Goal: Task Accomplishment & Management: Complete application form

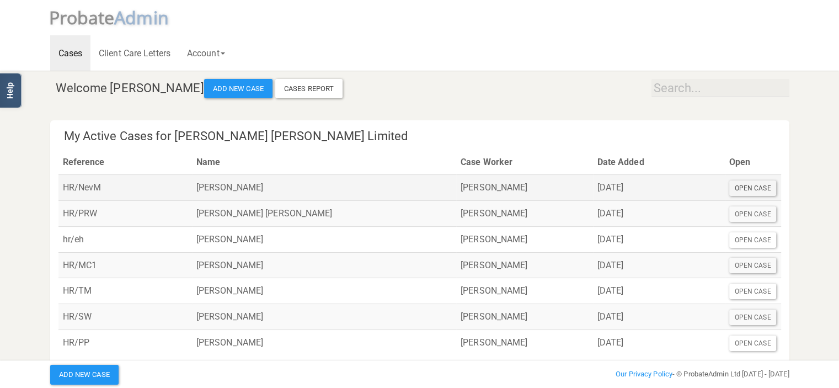
click at [754, 185] on div "Open Case" at bounding box center [753, 187] width 47 height 15
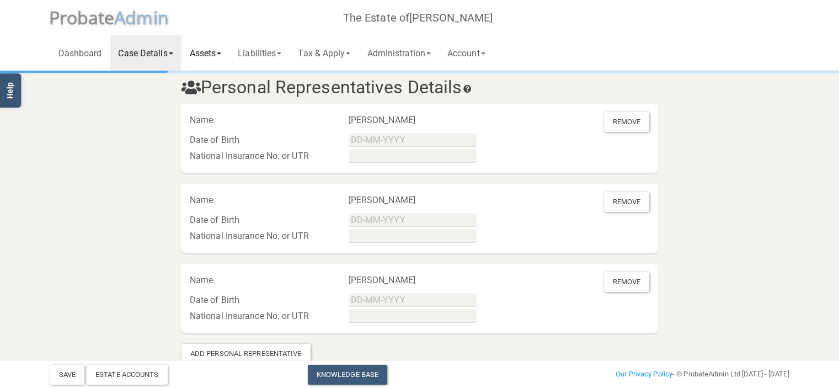
click at [209, 56] on link "Assets" at bounding box center [206, 52] width 49 height 35
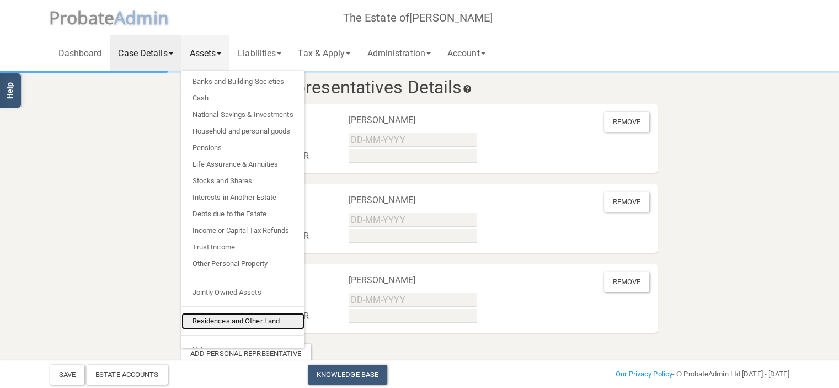
click at [269, 325] on link "Residences and Other Land" at bounding box center [243, 321] width 123 height 17
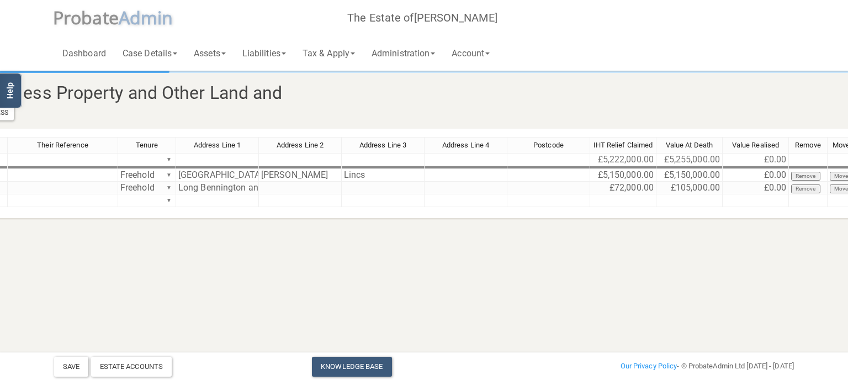
scroll to position [0, 324]
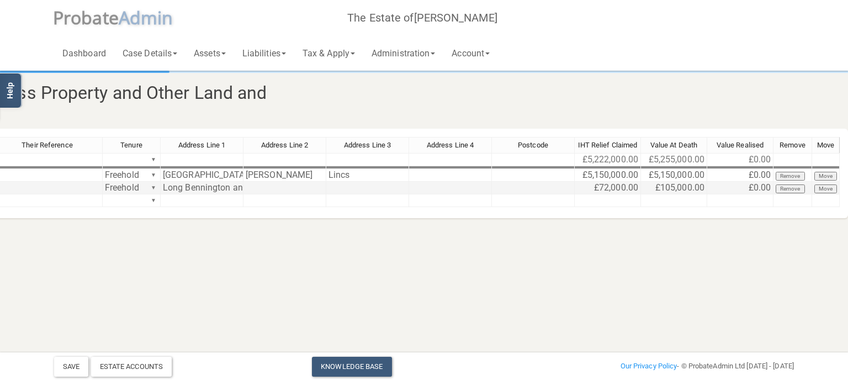
click at [700, 190] on td "£105,000.00" at bounding box center [674, 188] width 66 height 13
click at [638, 187] on td "£72,000.00" at bounding box center [608, 188] width 66 height 13
type textarea "69000"
click at [638, 187] on td "£69,000.00" at bounding box center [608, 188] width 66 height 13
click at [216, 53] on link "Assets" at bounding box center [209, 52] width 49 height 35
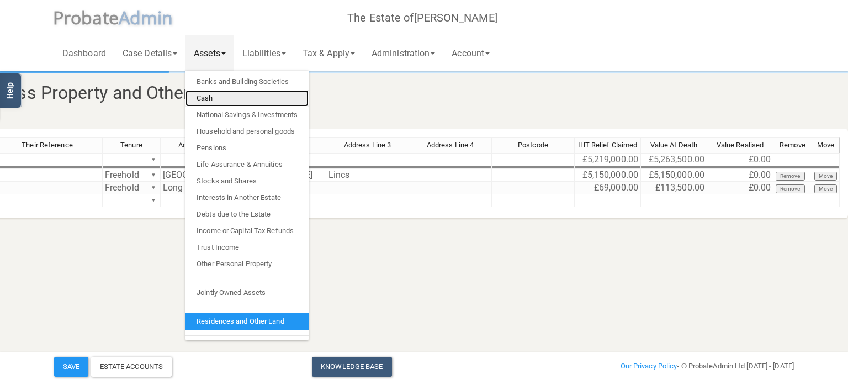
click at [208, 96] on link "Cash" at bounding box center [246, 98] width 123 height 17
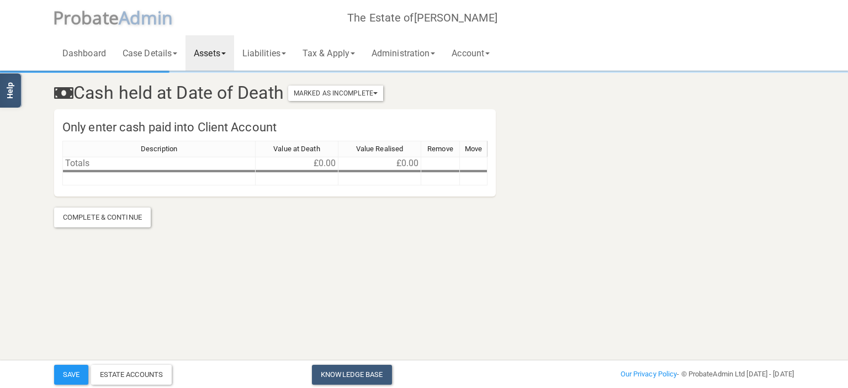
click at [228, 59] on link "Assets" at bounding box center [209, 52] width 49 height 35
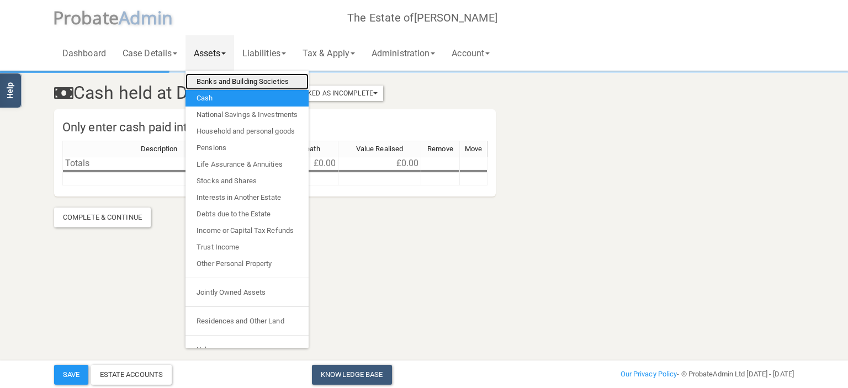
click at [233, 86] on link "Banks and Building Societies" at bounding box center [246, 81] width 123 height 17
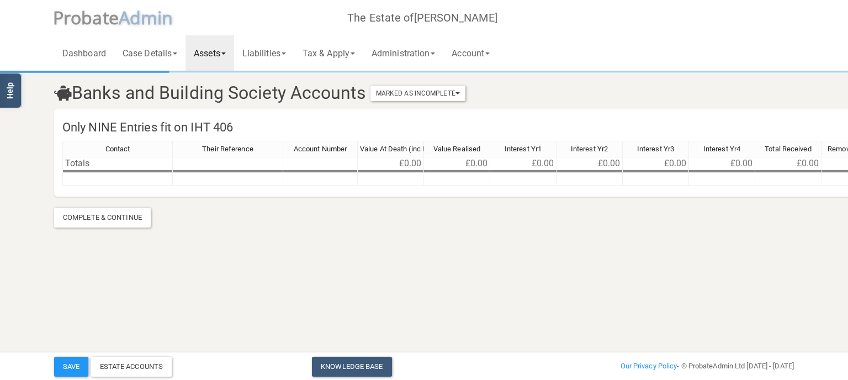
click at [226, 54] on span at bounding box center [223, 53] width 4 height 2
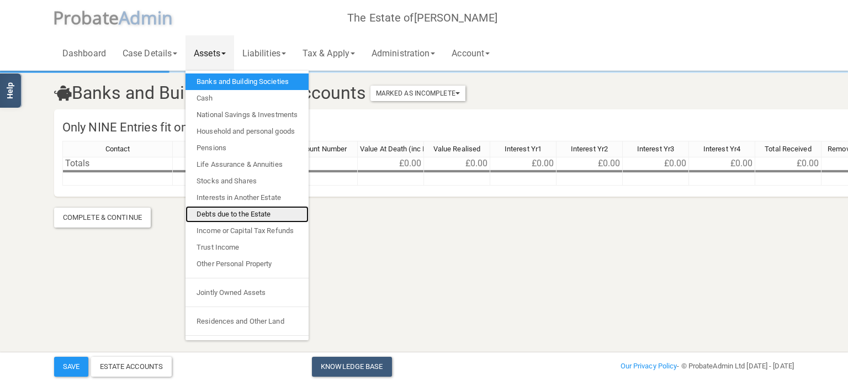
click at [243, 213] on link "Debts due to the Estate" at bounding box center [246, 214] width 123 height 17
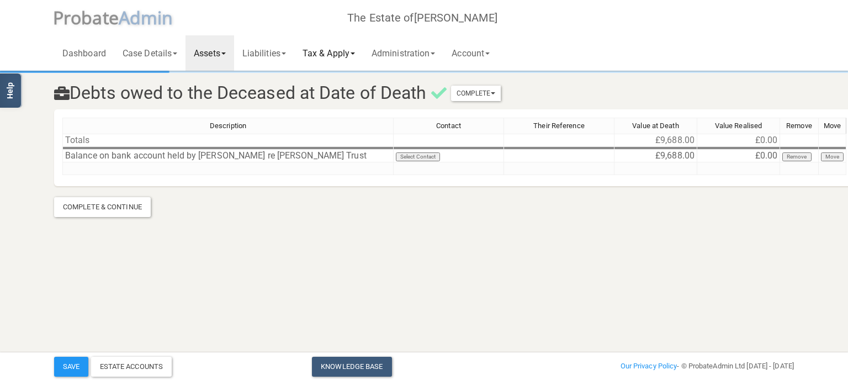
click at [358, 55] on link "Tax & Apply" at bounding box center [328, 52] width 69 height 35
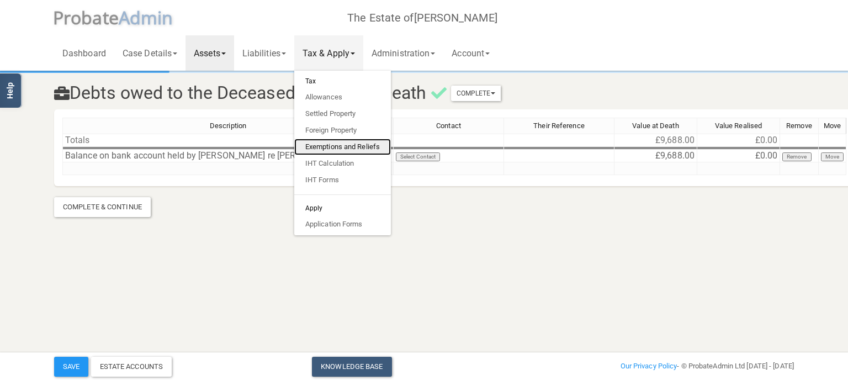
click at [337, 145] on link "Exemptions and Reliefs" at bounding box center [342, 147] width 97 height 17
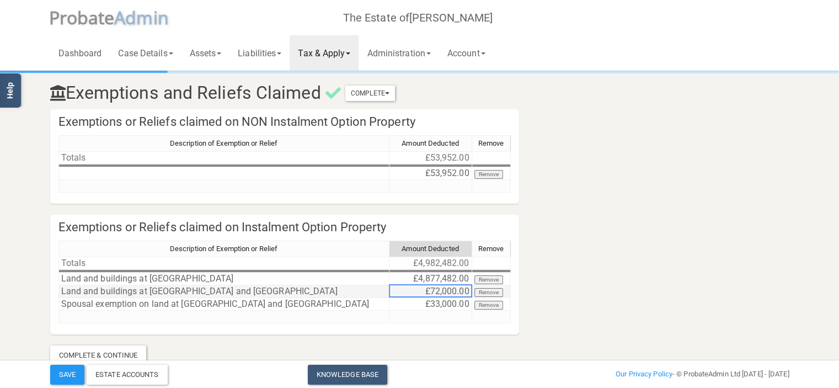
click at [469, 290] on td "£72,000.00" at bounding box center [431, 291] width 83 height 13
click at [467, 305] on td "£33,000.00" at bounding box center [431, 304] width 83 height 13
type textarea "44500"
click at [466, 311] on div "44500" at bounding box center [430, 306] width 83 height 19
click at [386, 324] on div "Description of Exemption or Relief Amount Deducted Remove Totals £4,979,482.00 …" at bounding box center [285, 287] width 453 height 93
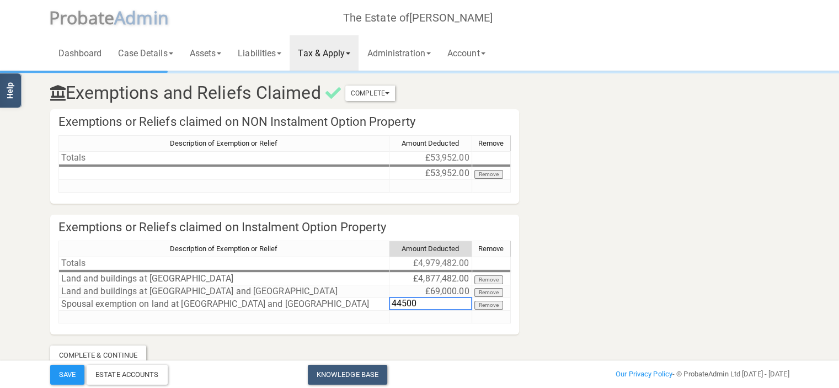
click at [535, 305] on section "Exemptions and Reliefs Claimed Complete Mark As Incomplete Mark As Complete Exe…" at bounding box center [420, 218] width 756 height 293
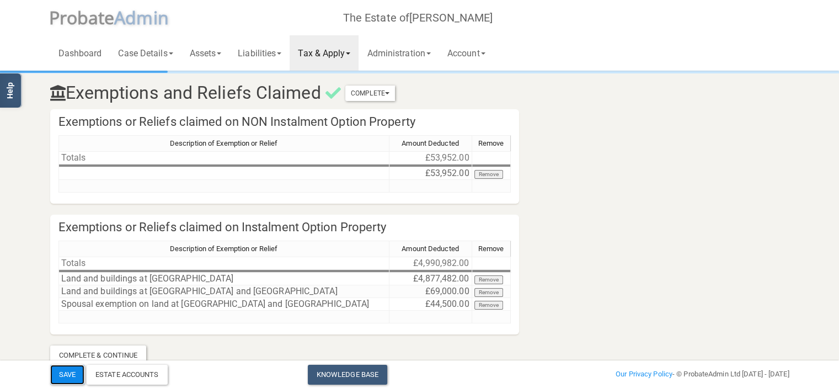
click at [76, 371] on button "Save" at bounding box center [67, 375] width 34 height 20
click at [358, 51] on link "Tax & Apply" at bounding box center [324, 52] width 69 height 35
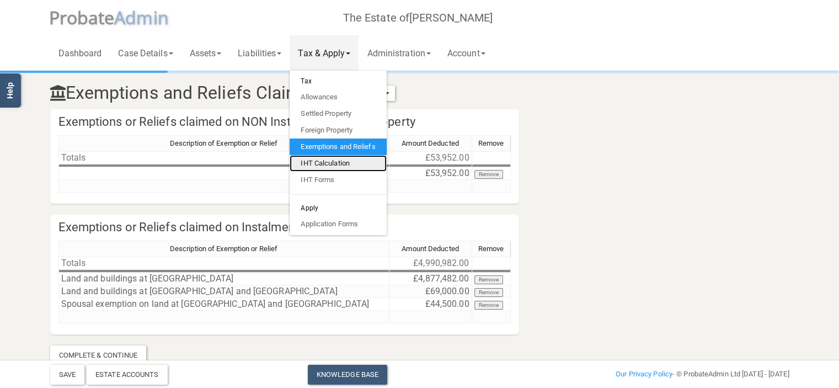
click at [346, 163] on link "IHT Calculation" at bounding box center [338, 163] width 97 height 17
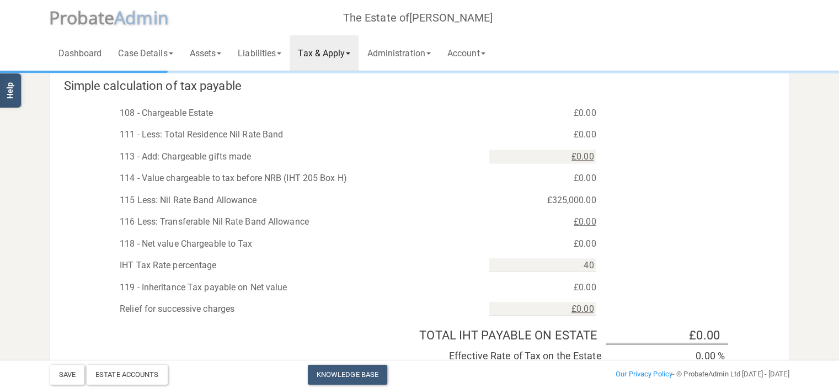
scroll to position [596, 0]
click at [359, 50] on link "Tax & Apply" at bounding box center [324, 52] width 69 height 35
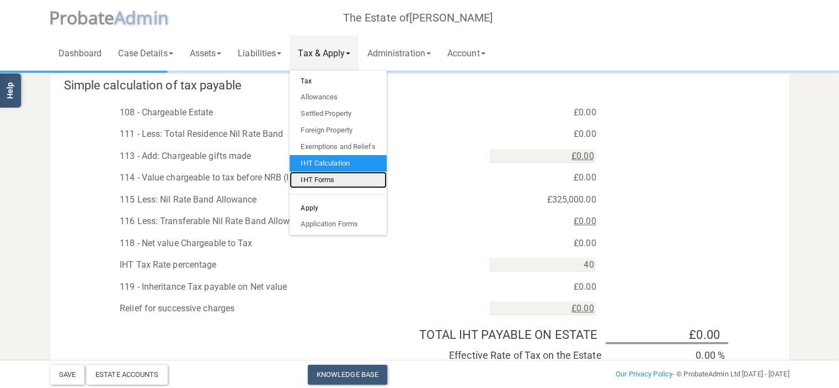
click at [336, 180] on link "IHT Forms" at bounding box center [338, 180] width 97 height 17
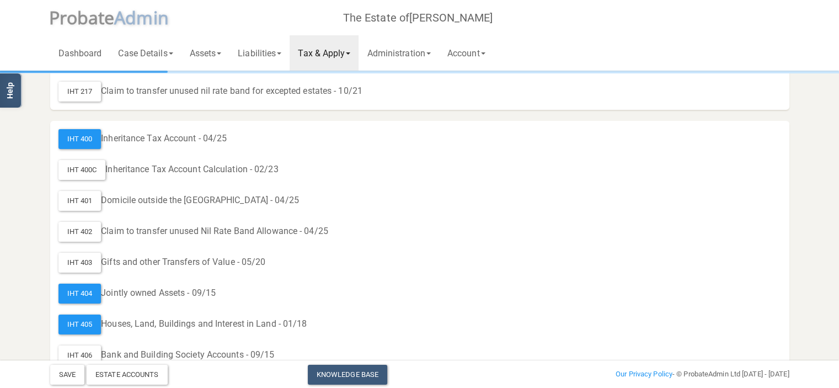
scroll to position [155, 0]
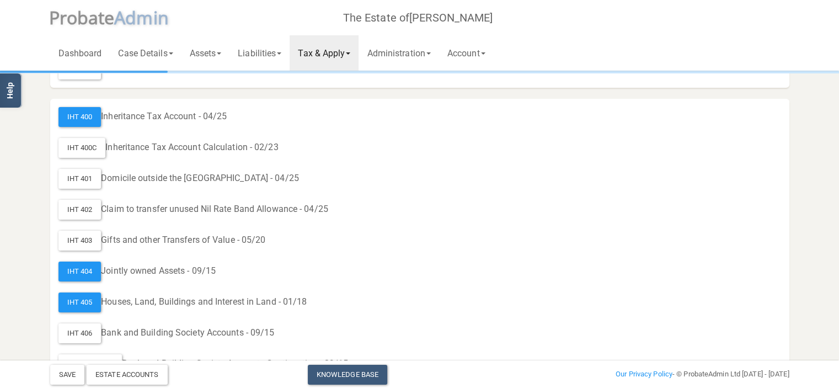
click at [355, 55] on link "Tax & Apply" at bounding box center [324, 52] width 69 height 35
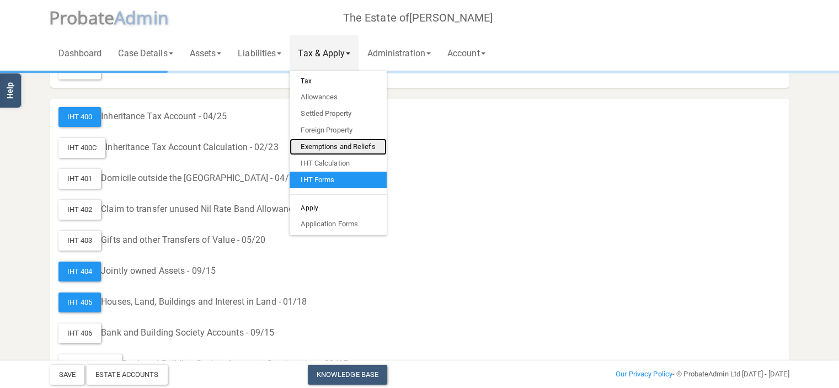
click at [353, 142] on link "Exemptions and Reliefs" at bounding box center [338, 147] width 97 height 17
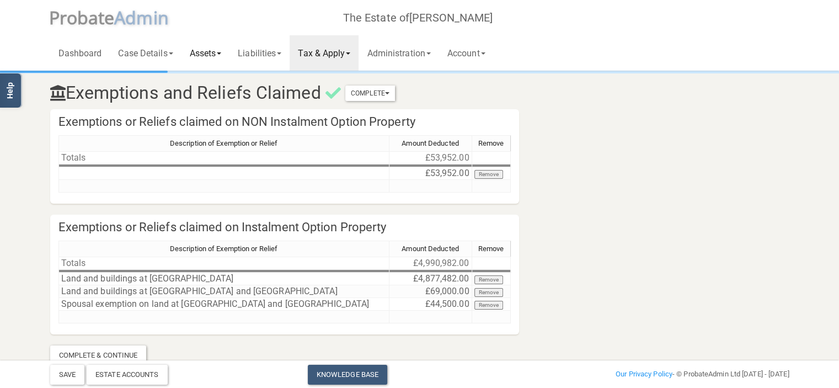
click at [221, 57] on link "Assets" at bounding box center [206, 52] width 49 height 35
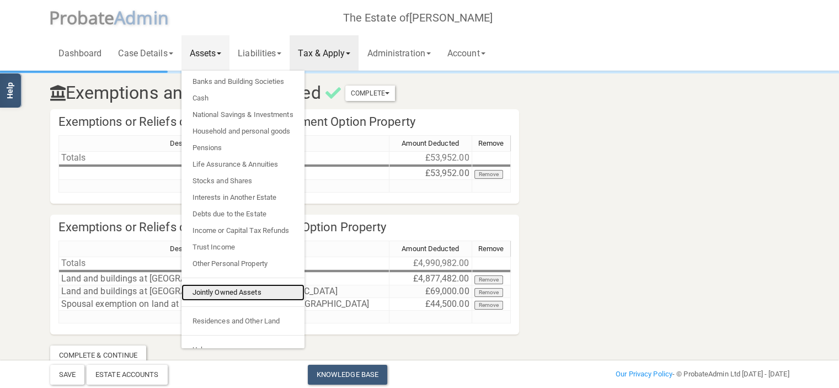
click at [236, 296] on link "Jointly Owned Assets" at bounding box center [243, 292] width 123 height 17
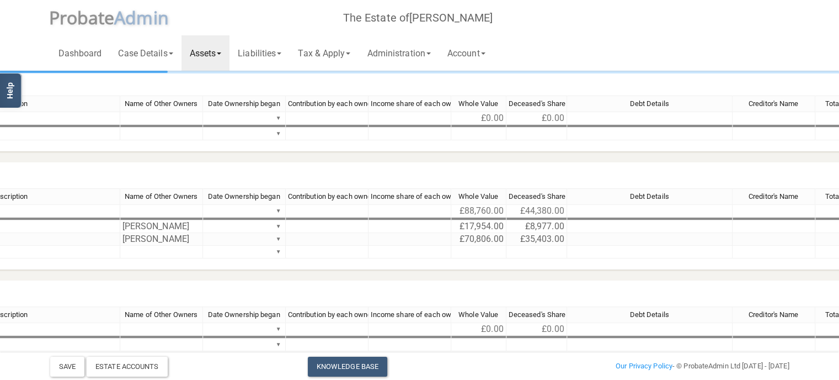
scroll to position [132, 419]
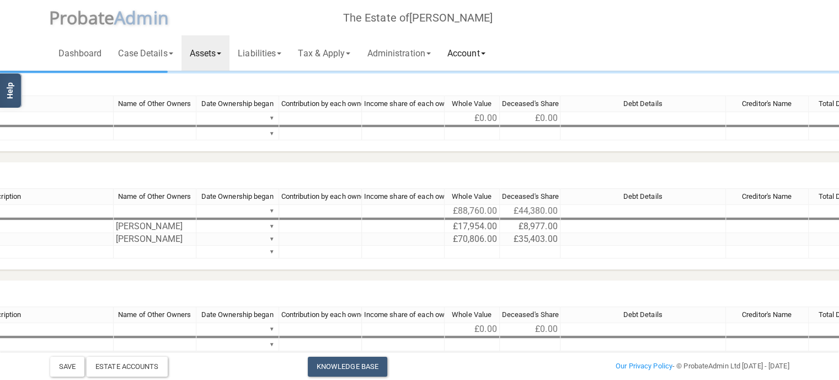
click at [483, 48] on link "Account" at bounding box center [466, 52] width 55 height 35
click at [427, 55] on link "Administration" at bounding box center [399, 52] width 80 height 35
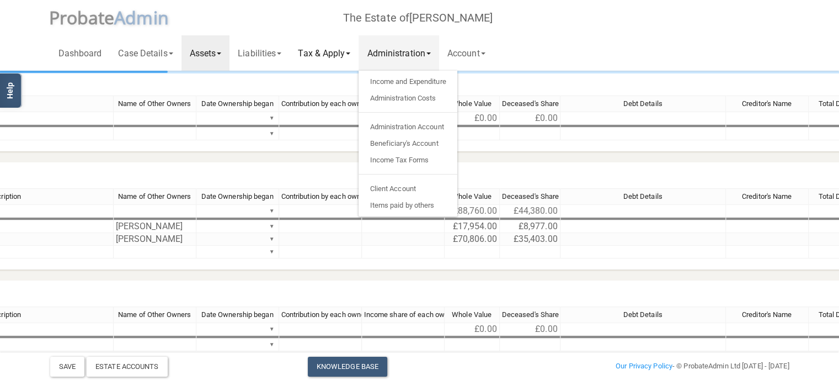
click at [344, 52] on link "Tax & Apply" at bounding box center [324, 52] width 69 height 35
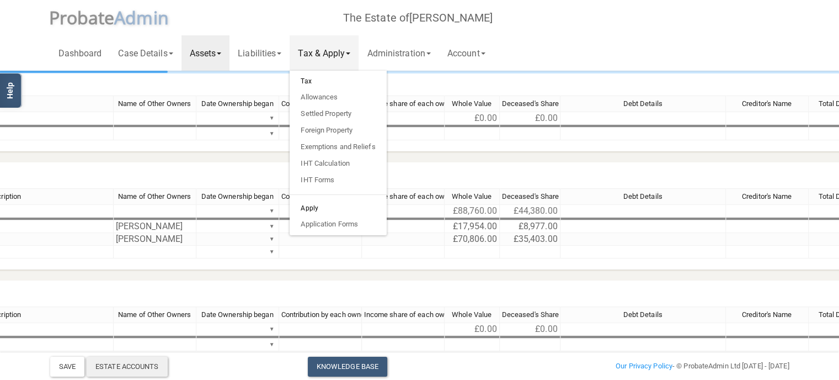
click at [131, 366] on div "Estate Accounts" at bounding box center [127, 367] width 81 height 20
click at [339, 147] on link "Exemptions and Reliefs" at bounding box center [338, 147] width 97 height 17
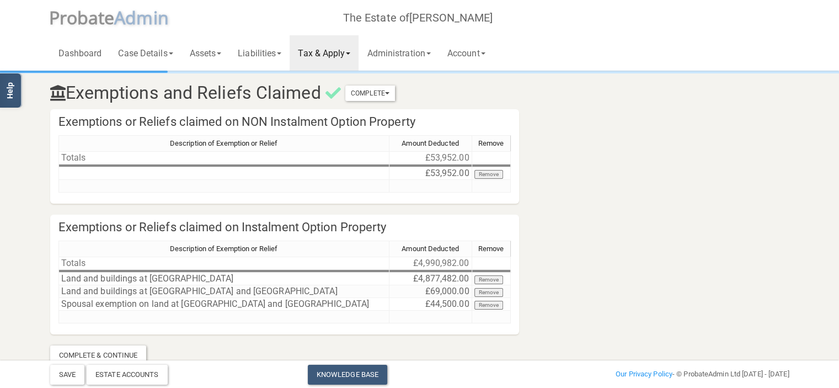
click at [353, 51] on link "Tax & Apply" at bounding box center [324, 52] width 69 height 35
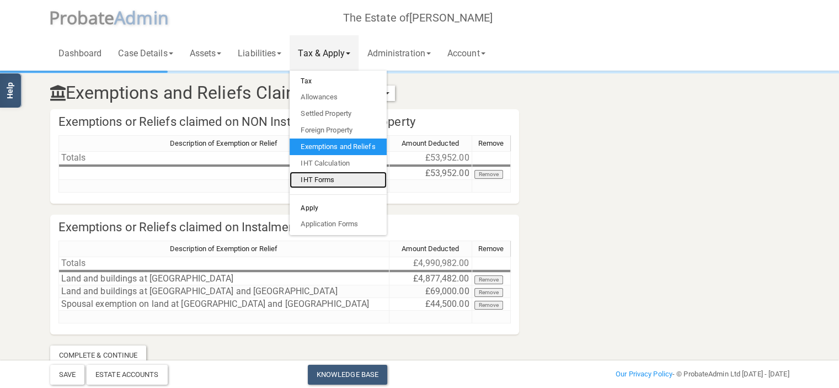
click at [334, 180] on link "IHT Forms" at bounding box center [338, 180] width 97 height 17
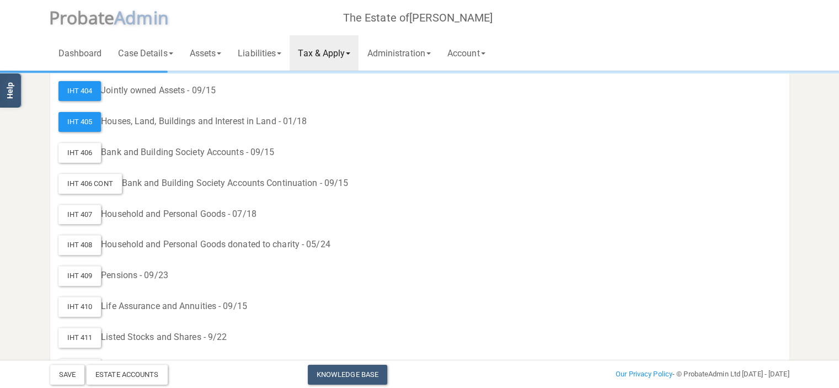
scroll to position [336, 0]
click at [80, 117] on div "IHT 405" at bounding box center [80, 121] width 43 height 20
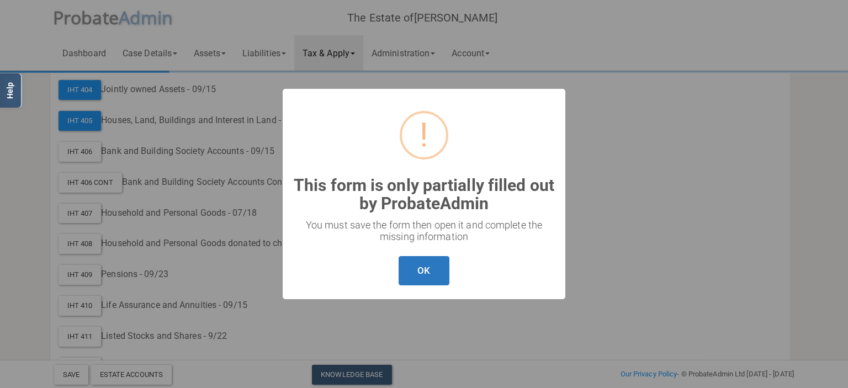
click at [427, 271] on button "OK" at bounding box center [423, 270] width 50 height 29
